Goal: Use online tool/utility: Utilize a website feature to perform a specific function

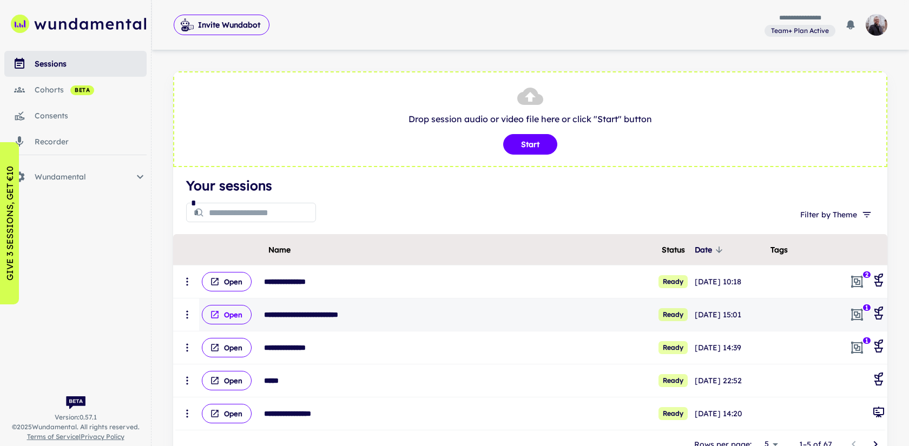
click at [245, 316] on button "Open" at bounding box center [227, 314] width 50 height 19
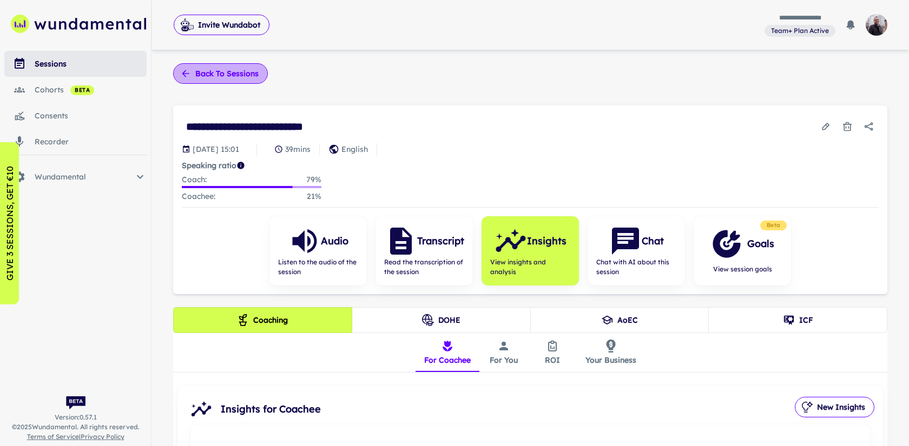
click at [252, 71] on button "Back to sessions" at bounding box center [220, 73] width 95 height 21
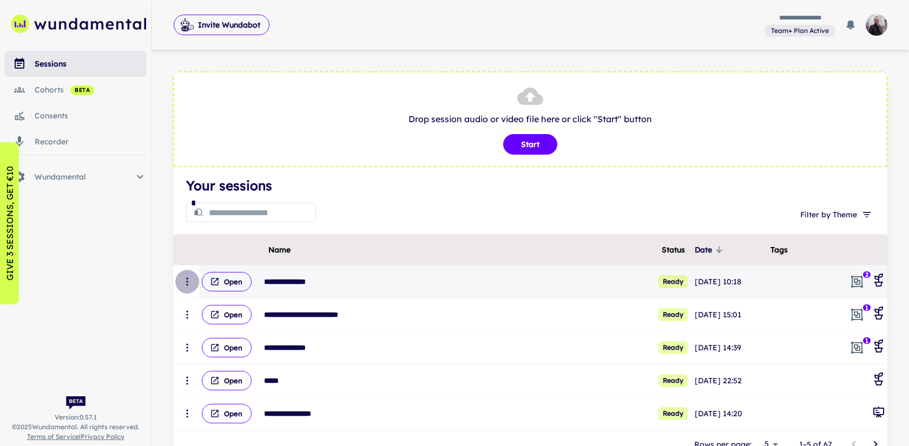
click at [180, 290] on button "scrollable content" at bounding box center [187, 282] width 24 height 24
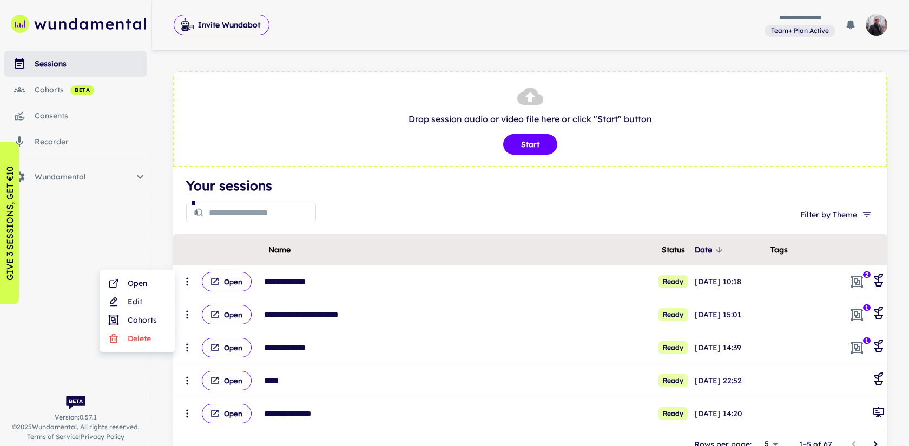
click at [343, 207] on div at bounding box center [454, 223] width 909 height 446
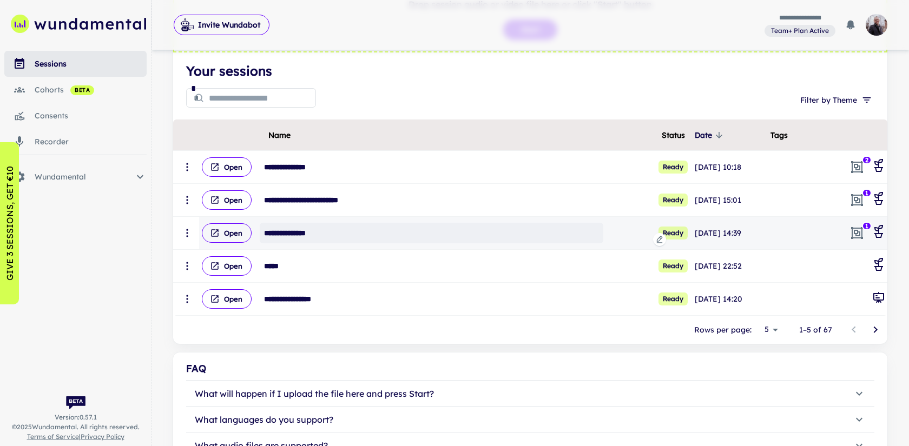
scroll to position [137, 0]
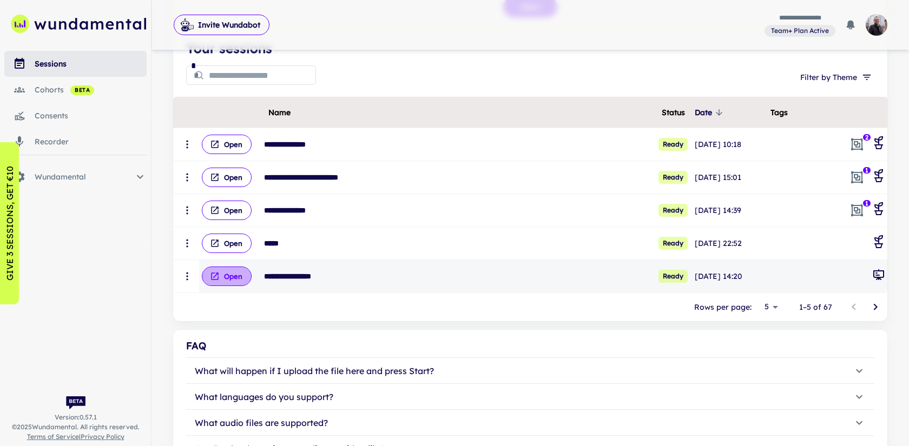
click at [241, 279] on button "Open" at bounding box center [227, 276] width 50 height 19
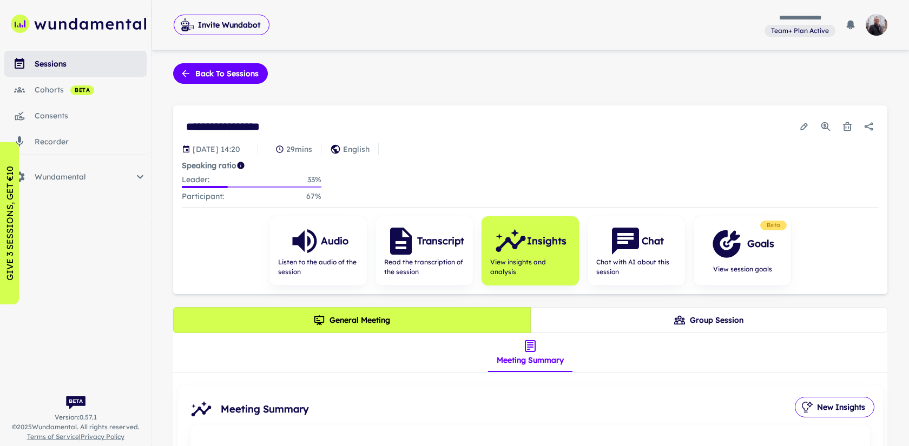
click at [823, 128] on icon "Usage Statistics" at bounding box center [825, 126] width 11 height 11
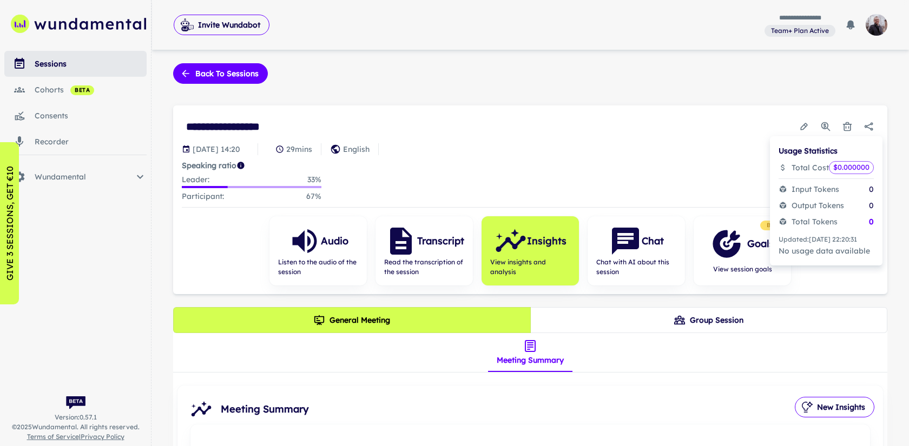
click at [712, 145] on div at bounding box center [454, 223] width 909 height 446
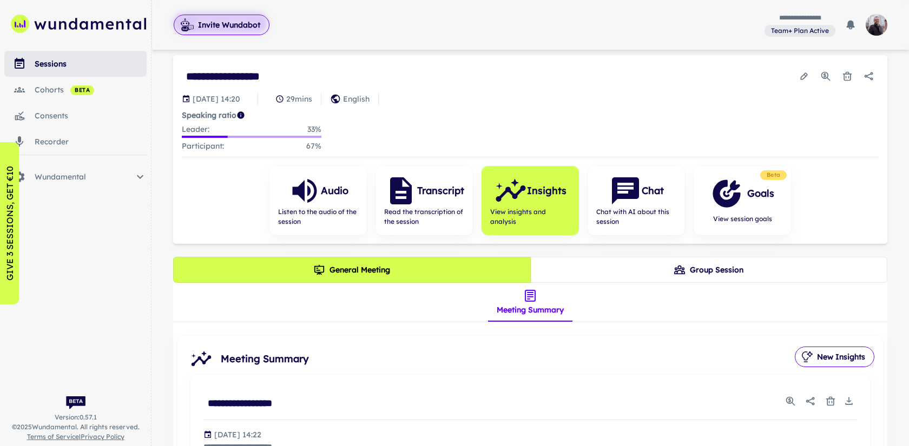
scroll to position [120, 0]
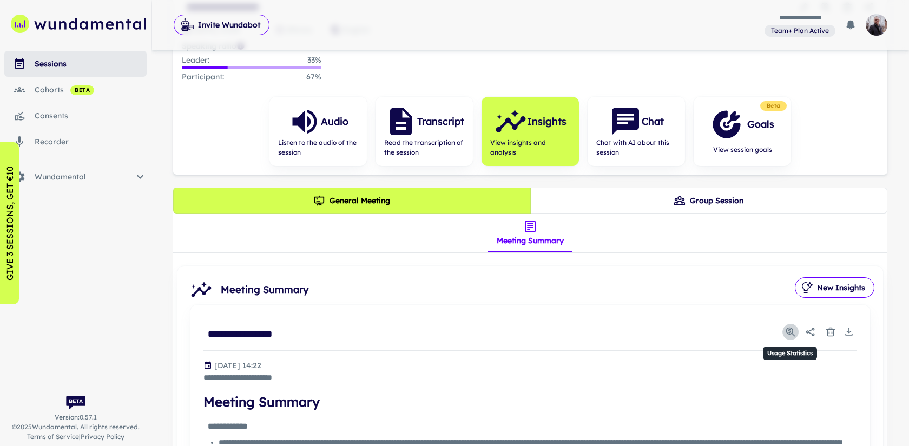
click at [782, 329] on button "Usage Statistics" at bounding box center [790, 332] width 16 height 16
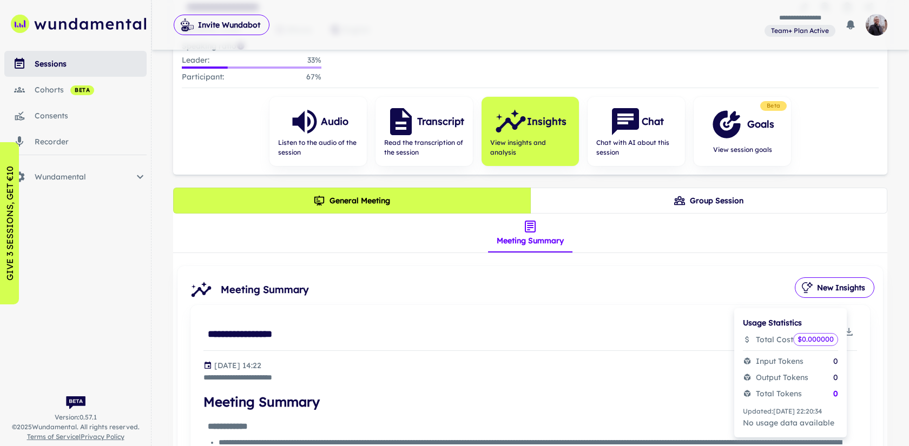
click at [667, 313] on div at bounding box center [454, 223] width 909 height 446
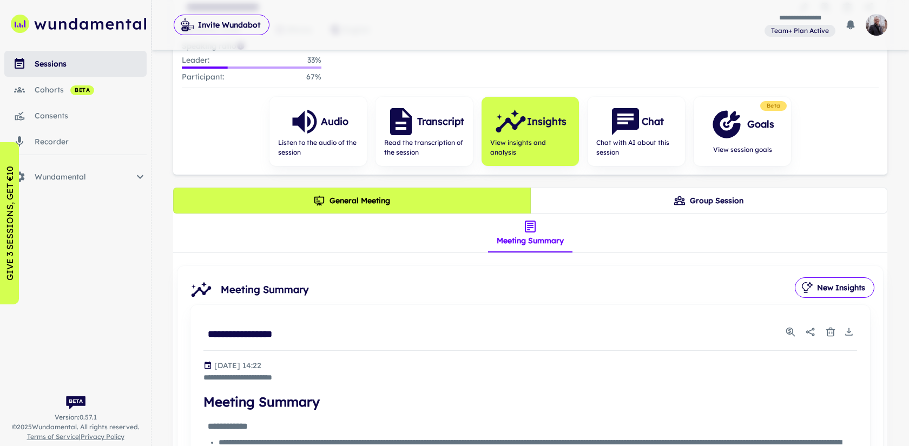
scroll to position [0, 0]
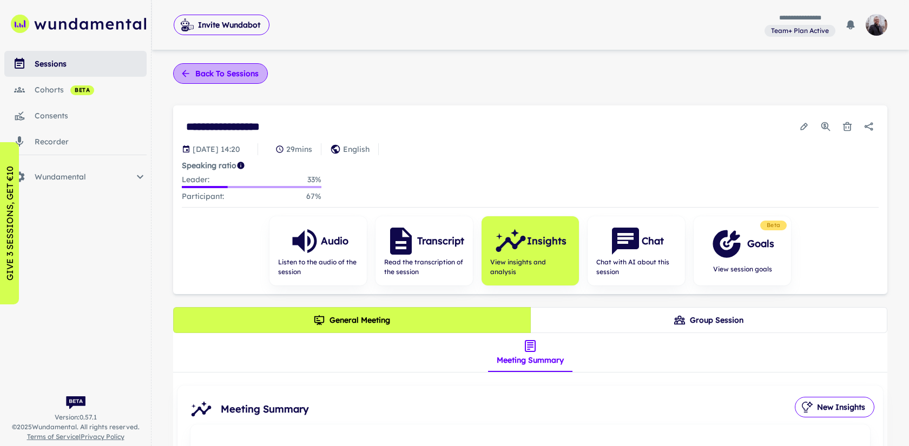
click at [221, 76] on button "Back to sessions" at bounding box center [220, 73] width 95 height 21
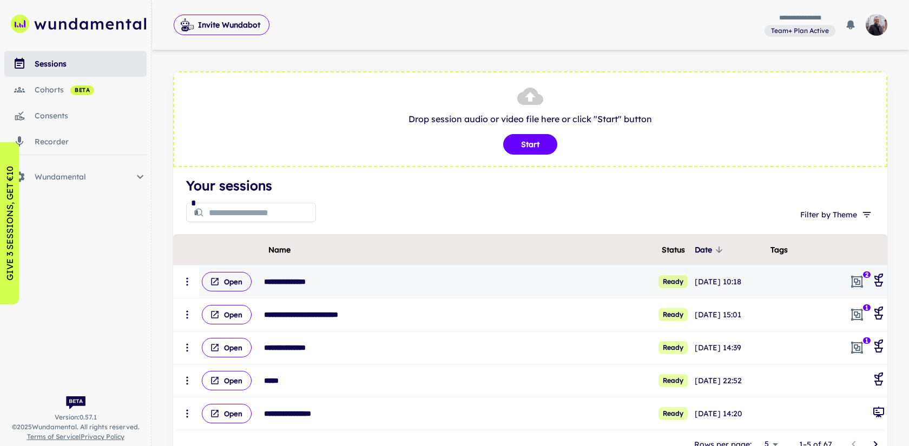
click at [187, 287] on button "scrollable content" at bounding box center [187, 282] width 24 height 24
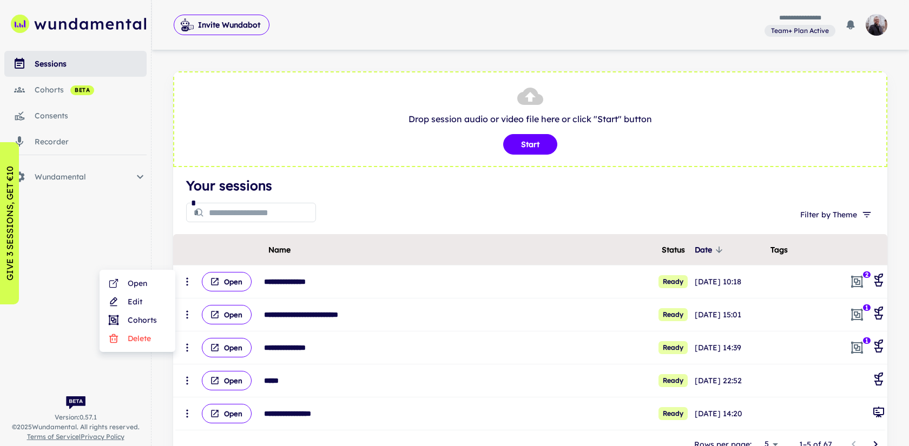
click at [394, 217] on div at bounding box center [454, 223] width 909 height 446
click at [521, 151] on button "Start" at bounding box center [530, 144] width 54 height 21
type input "**********"
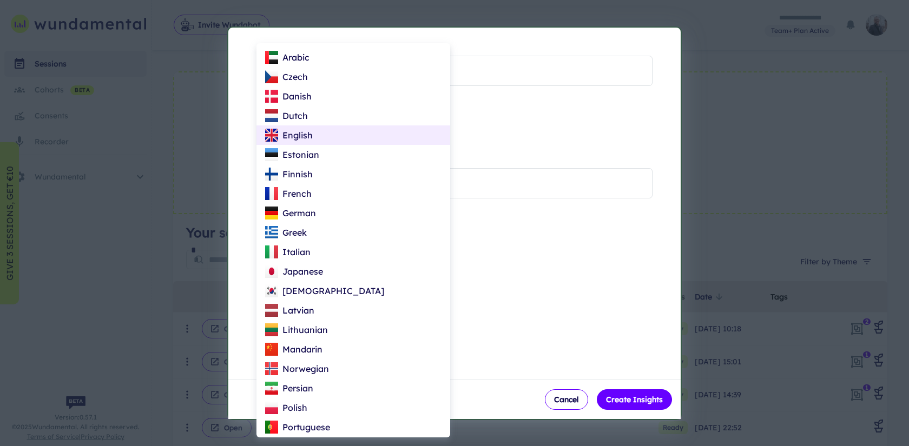
click at [310, 107] on body "**********" at bounding box center [454, 223] width 909 height 446
click at [304, 151] on p "Estonian" at bounding box center [300, 154] width 37 height 13
type input "**"
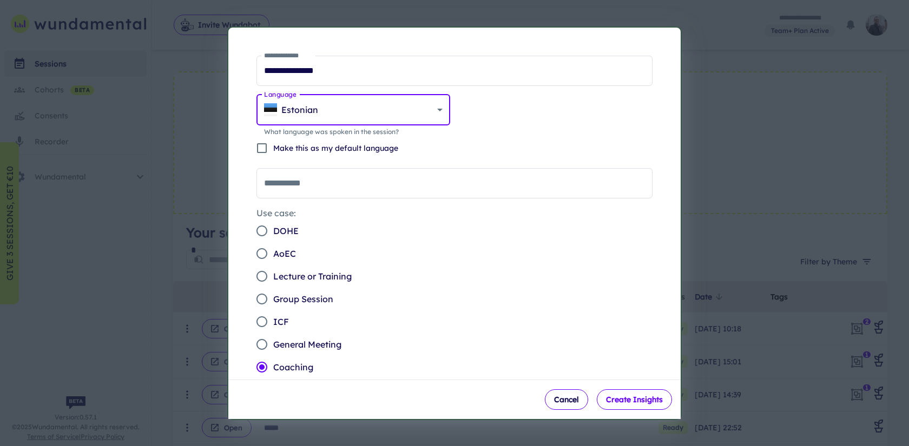
click at [637, 393] on button "Create Insights" at bounding box center [634, 400] width 75 height 21
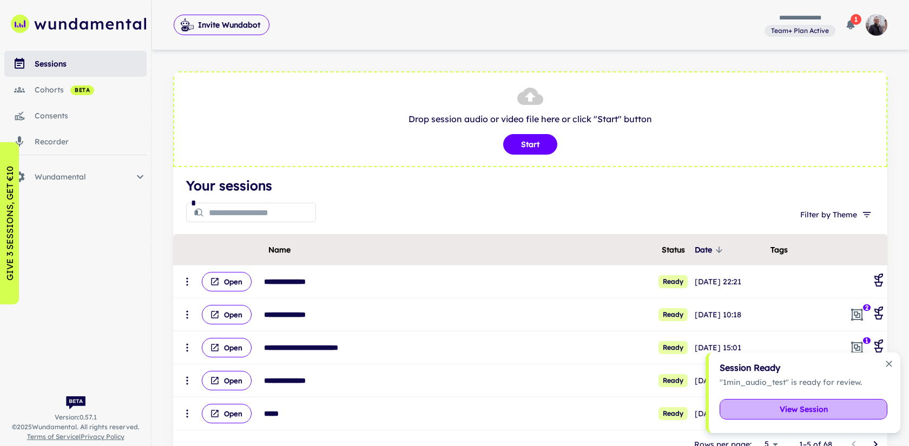
click at [793, 406] on button "View Session" at bounding box center [804, 409] width 168 height 21
